Goal: Task Accomplishment & Management: Use online tool/utility

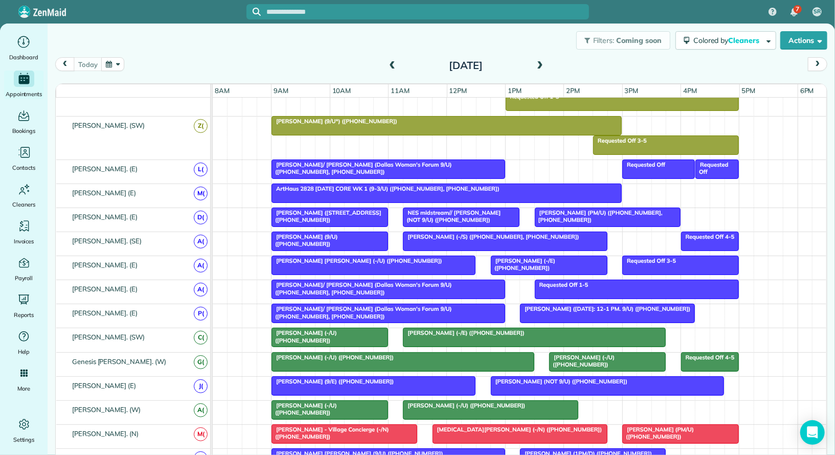
scroll to position [451, 0]
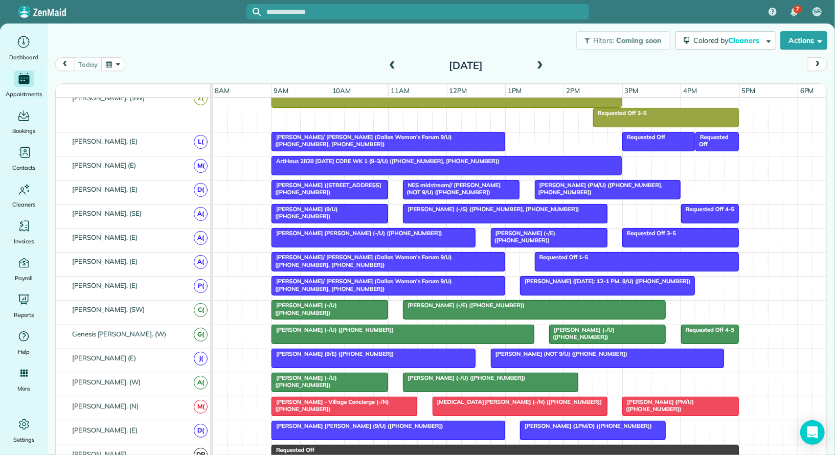
click at [665, 398] on span "Maya Moses (PM/U) (+12149128365)" at bounding box center [658, 405] width 72 height 14
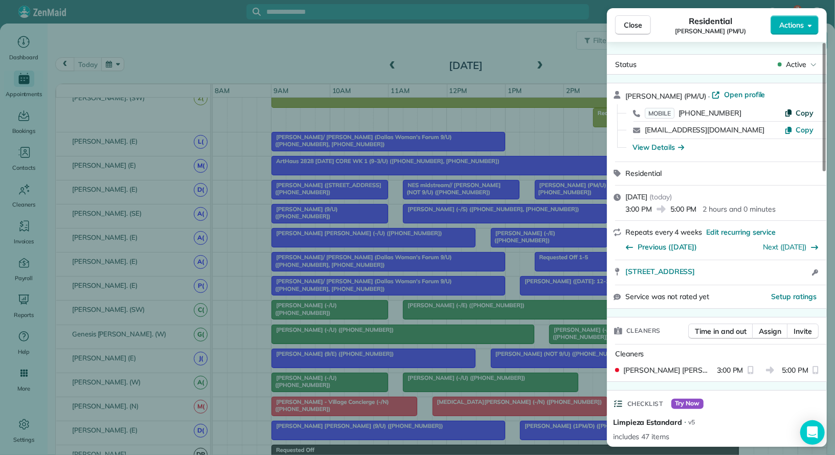
click at [805, 113] on span "Copy" at bounding box center [804, 112] width 18 height 9
